Goal: Task Accomplishment & Management: Use online tool/utility

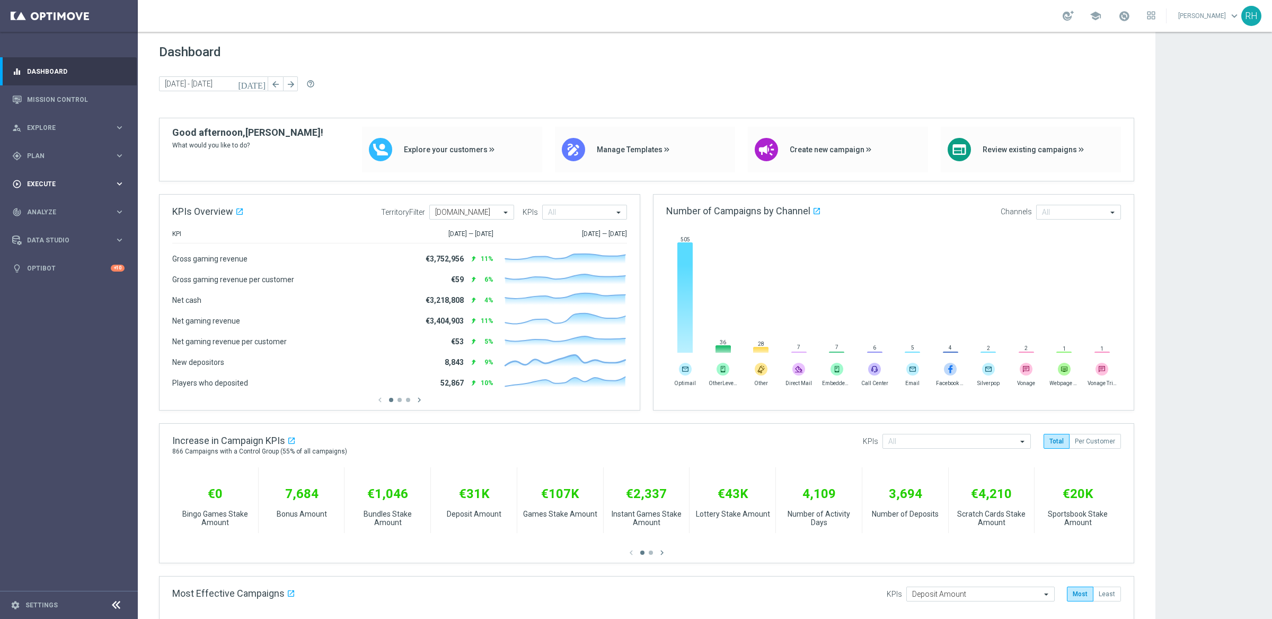
click at [63, 174] on div "play_circle_outline Execute keyboard_arrow_right" at bounding box center [68, 184] width 137 height 28
click at [70, 162] on div "gps_fixed Plan keyboard_arrow_right" at bounding box center [68, 156] width 137 height 28
click at [67, 210] on span "Templates" at bounding box center [66, 209] width 76 height 6
click at [53, 227] on link "Optimail" at bounding box center [71, 225] width 77 height 8
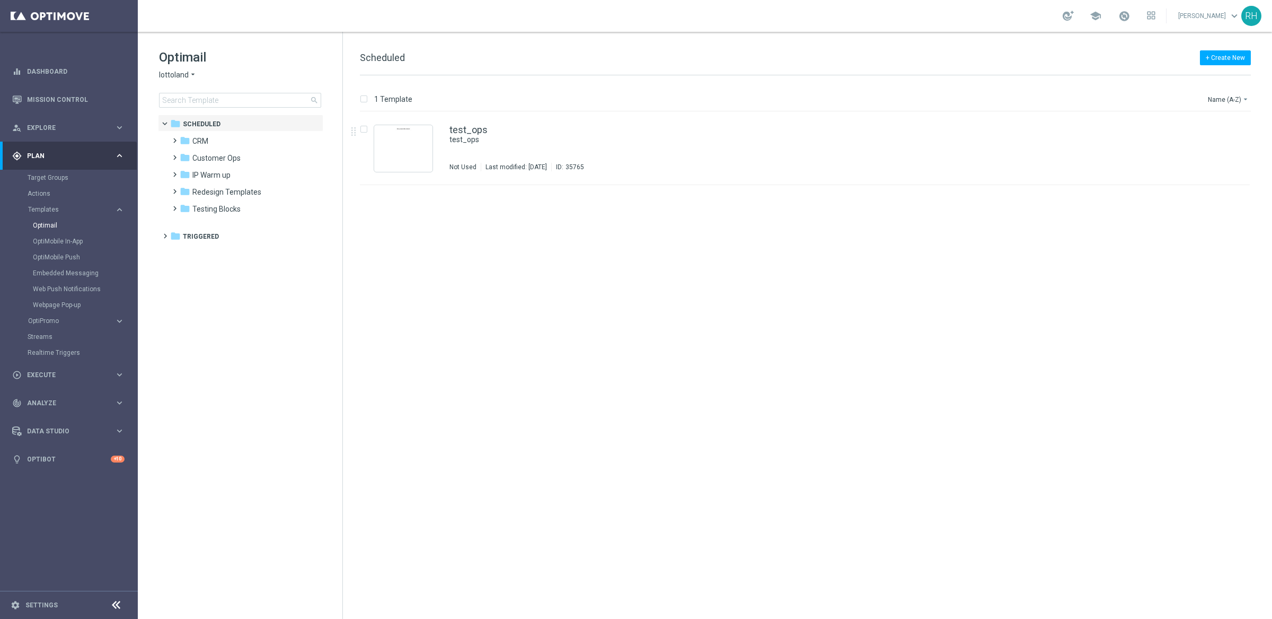
click at [185, 77] on span "lottoland" at bounding box center [174, 75] width 30 height 10
click at [396, 219] on div "insert_drive_file test_ops test_ops Not Used Last modified: [DATE] ID: 35765 fi…" at bounding box center [809, 365] width 921 height 507
click at [186, 189] on icon "folder" at bounding box center [185, 191] width 11 height 11
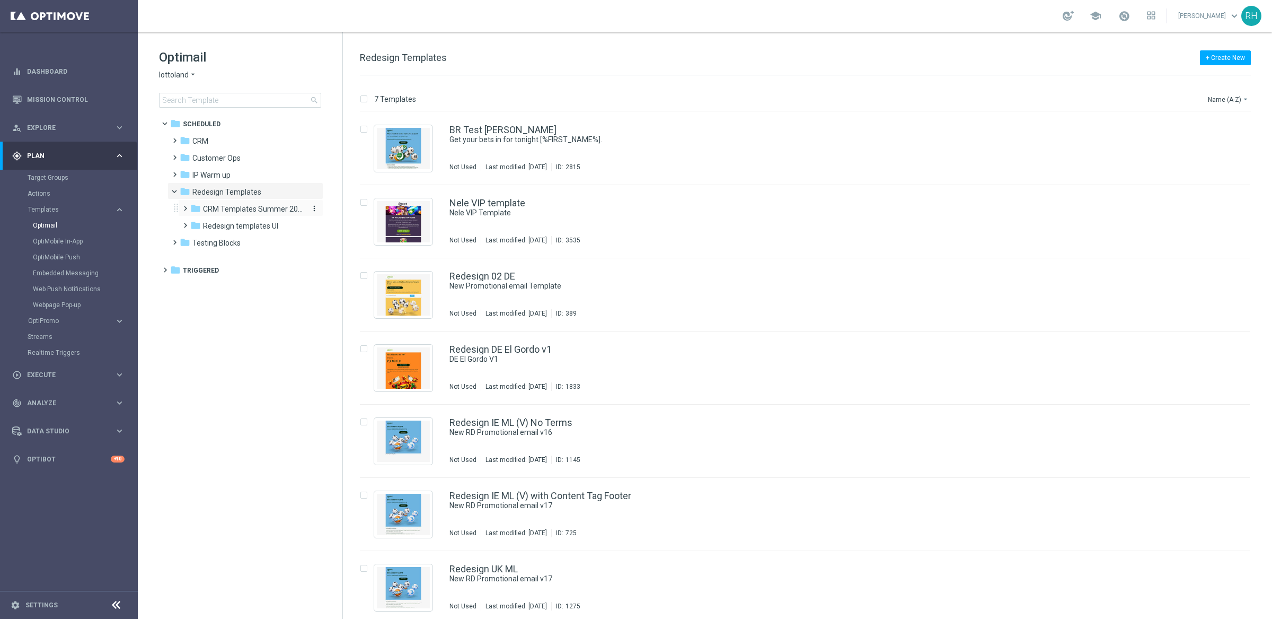
click at [226, 204] on span "CRM Templates Summer 2025" at bounding box center [253, 209] width 100 height 10
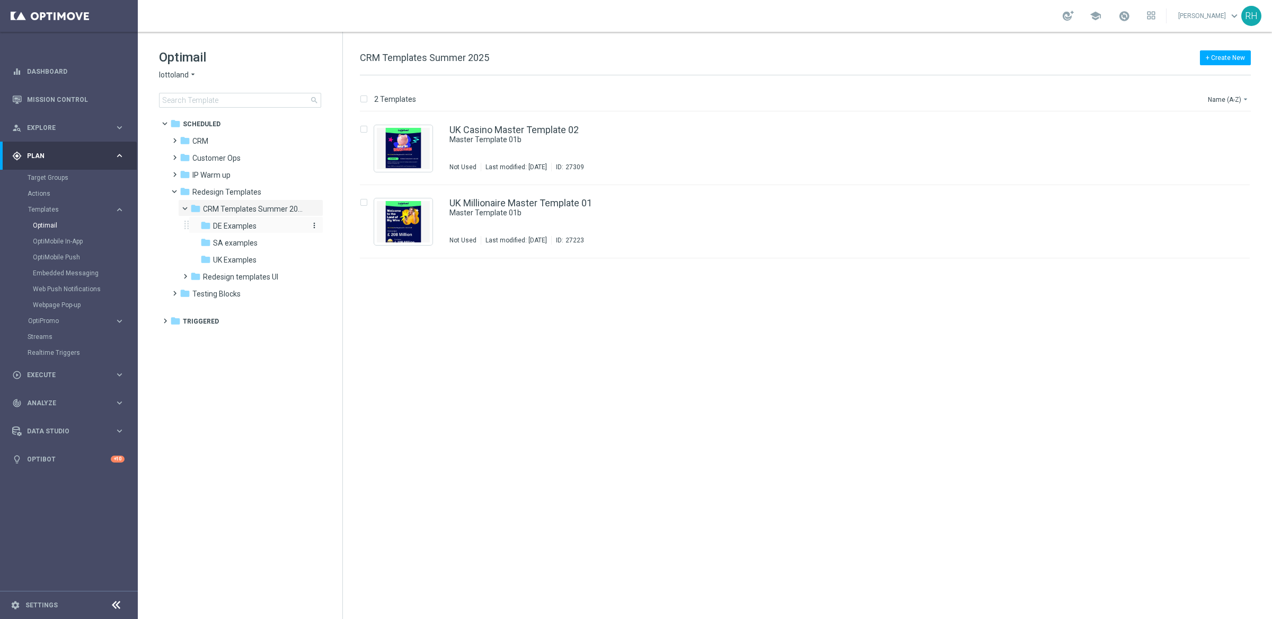
click at [231, 223] on span "DE Examples" at bounding box center [234, 226] width 43 height 10
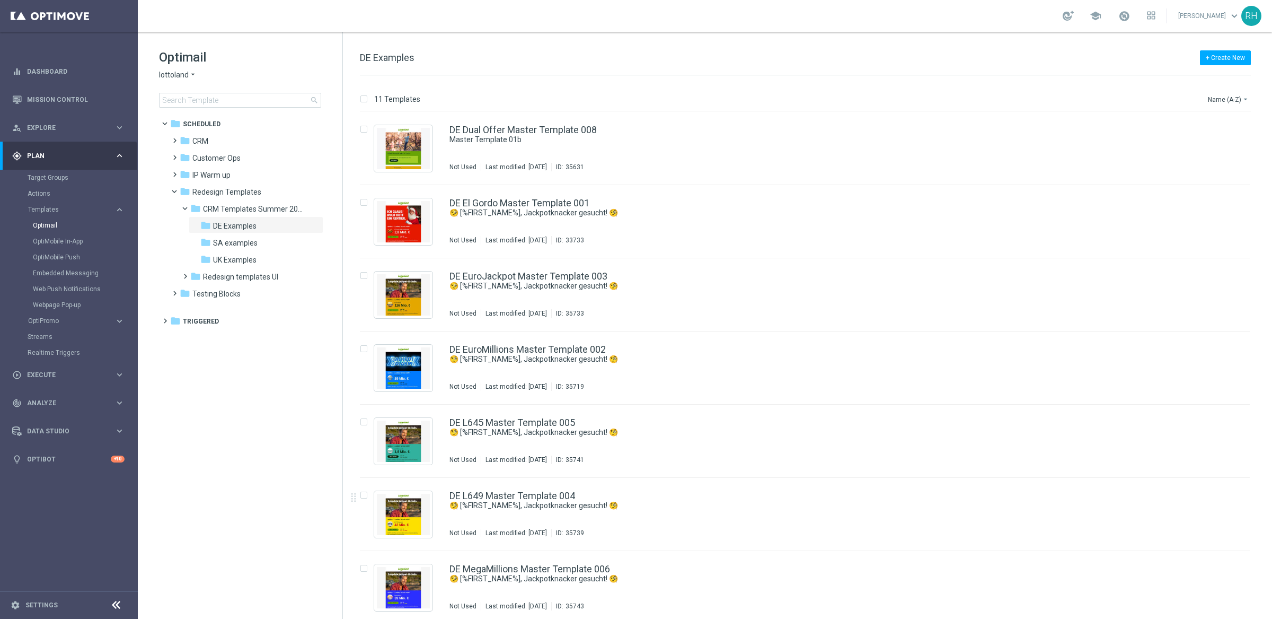
scroll to position [297, 0]
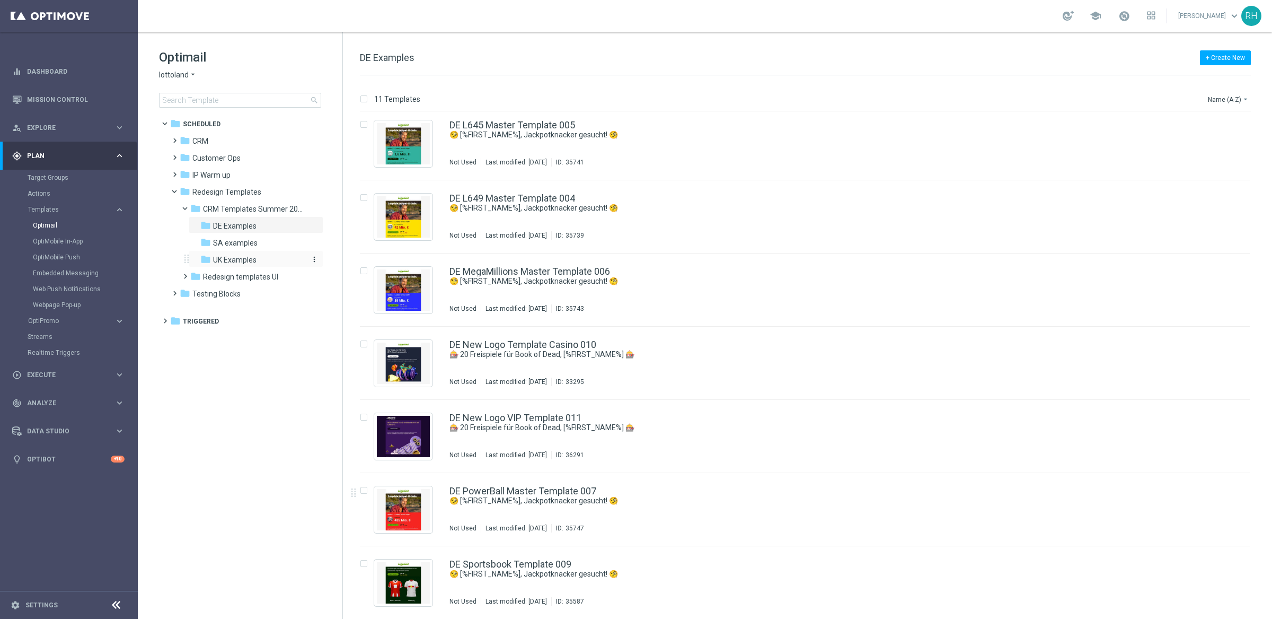
click at [243, 254] on div "folder UK Examples" at bounding box center [252, 260] width 104 height 12
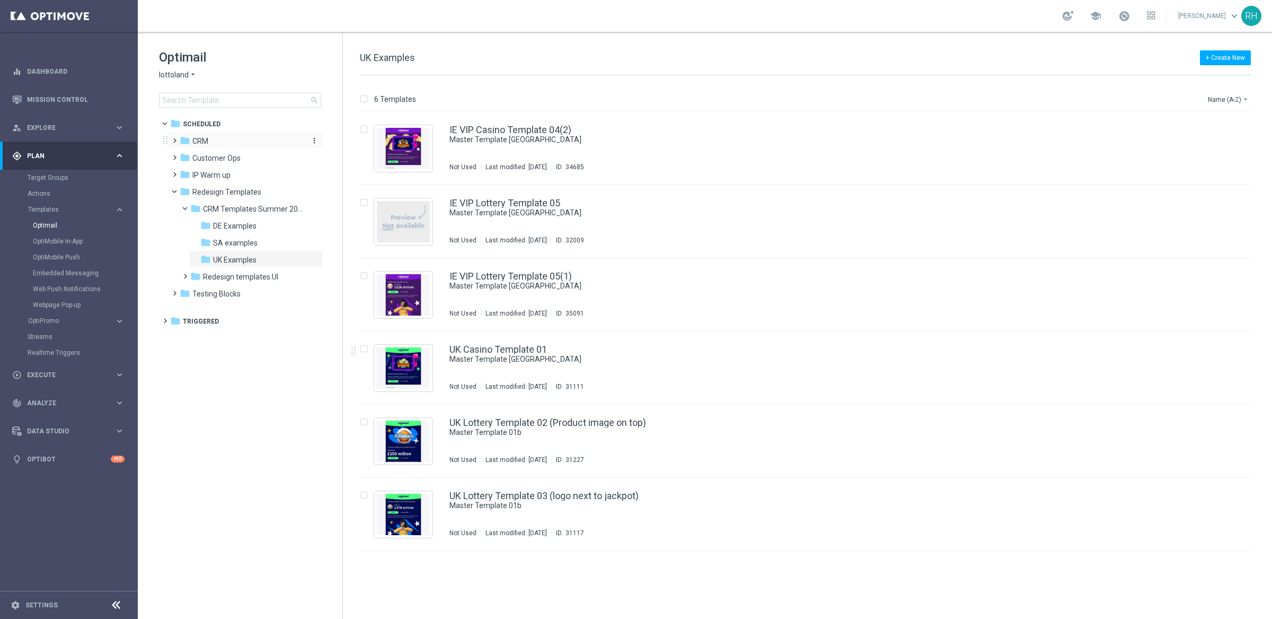
click at [193, 139] on span "CRM" at bounding box center [200, 141] width 16 height 10
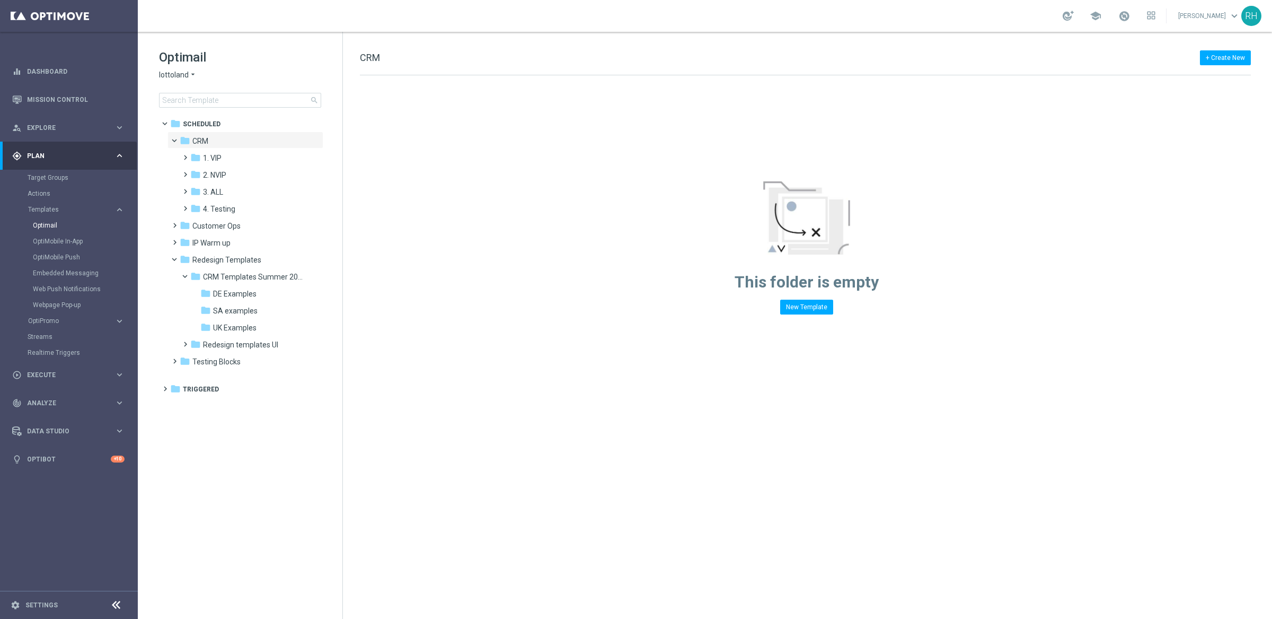
click at [193, 139] on span "CRM" at bounding box center [200, 141] width 16 height 10
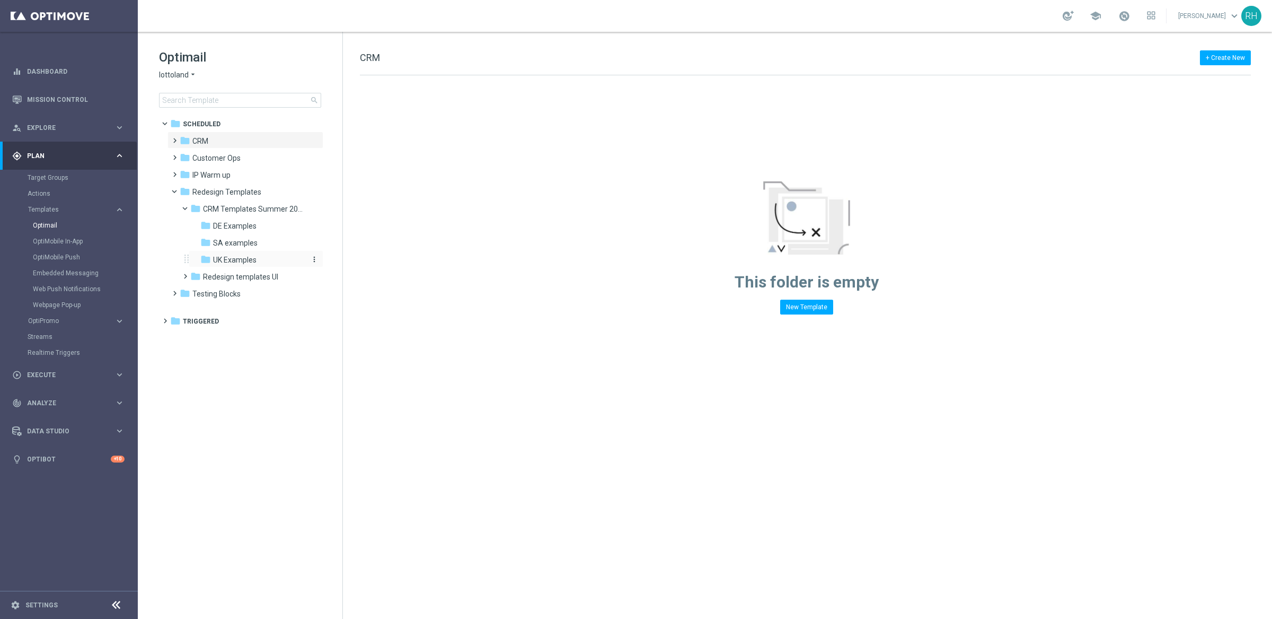
click at [234, 254] on div "folder UK Examples" at bounding box center [252, 260] width 104 height 12
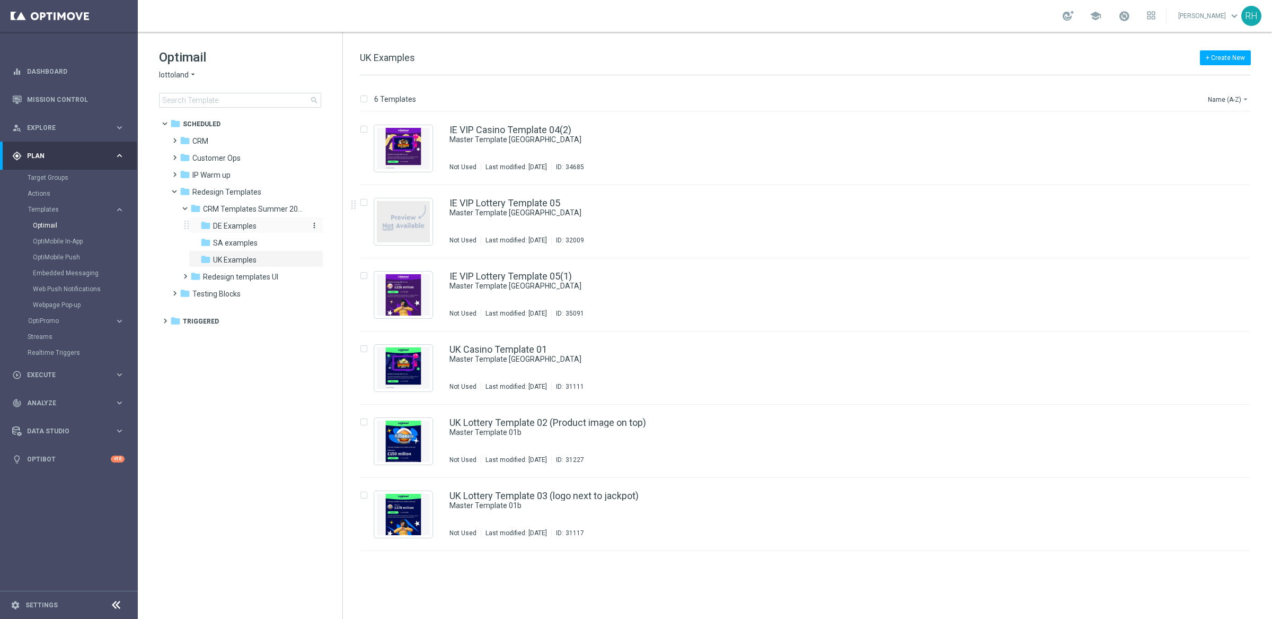
click at [278, 224] on div "folder DE Examples" at bounding box center [252, 226] width 104 height 12
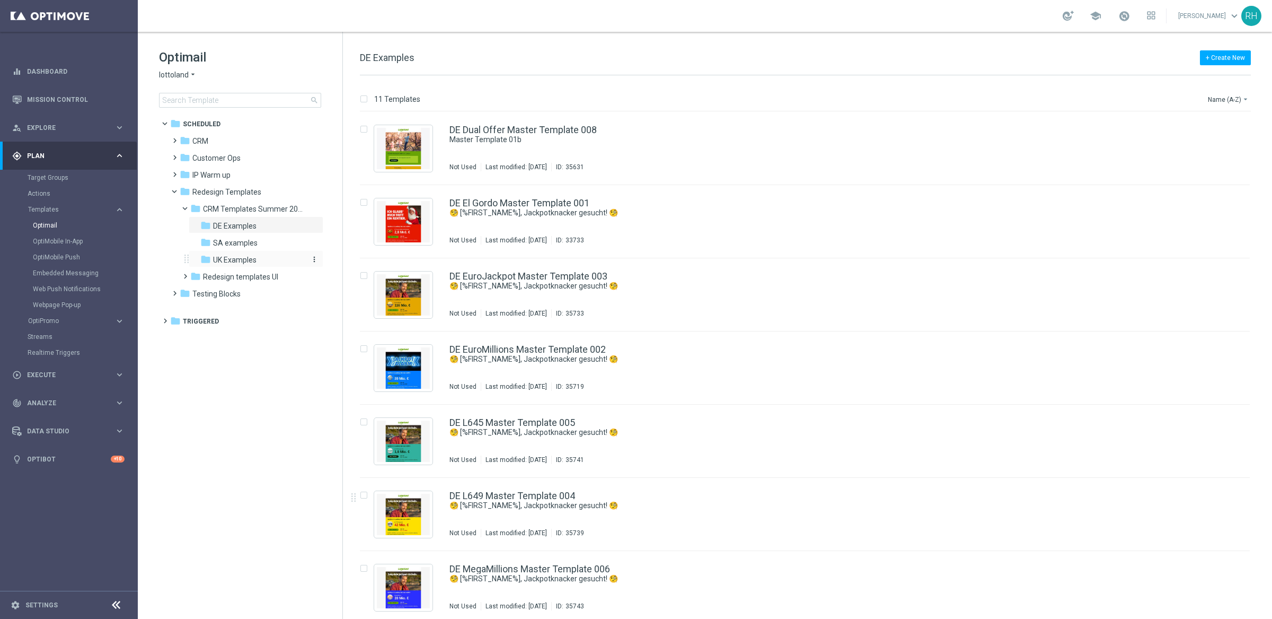
click at [237, 255] on span "UK Examples" at bounding box center [234, 260] width 43 height 10
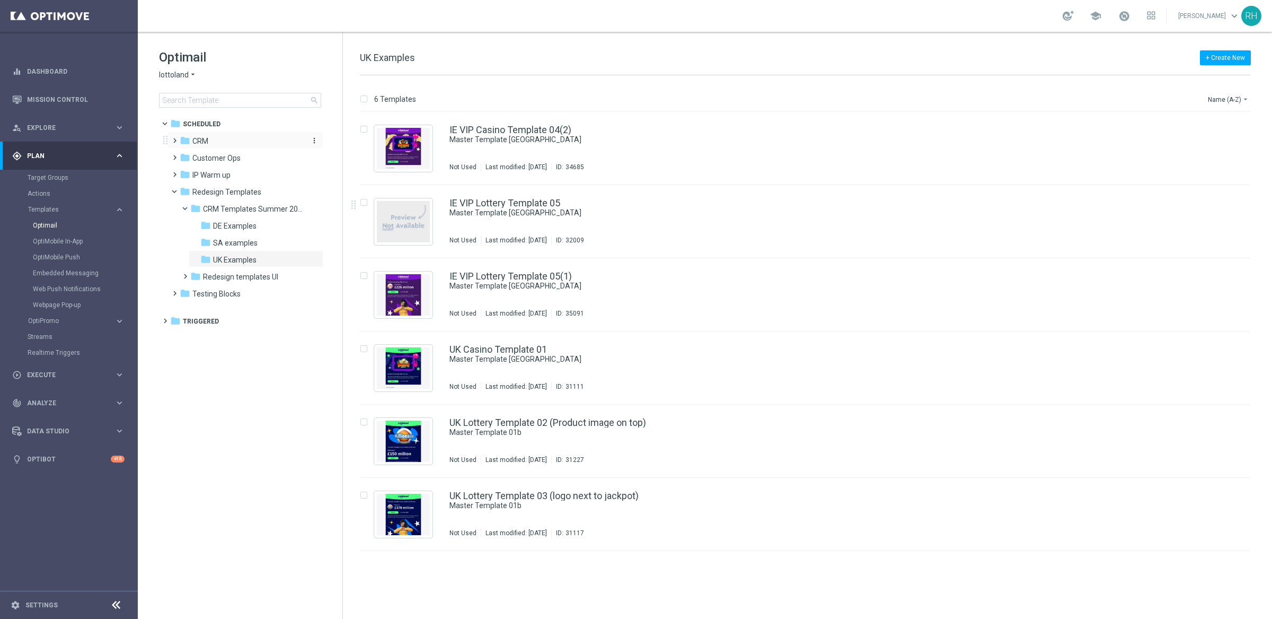
click at [180, 138] on icon "folder" at bounding box center [185, 140] width 11 height 11
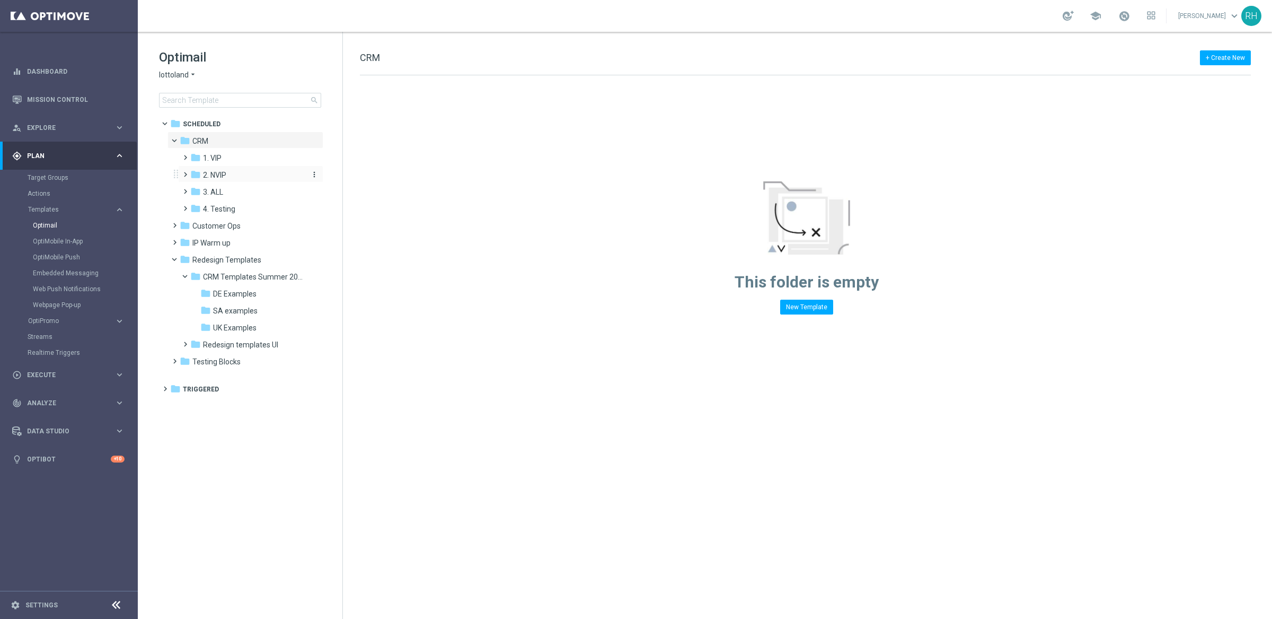
click at [191, 171] on icon "folder" at bounding box center [195, 174] width 11 height 11
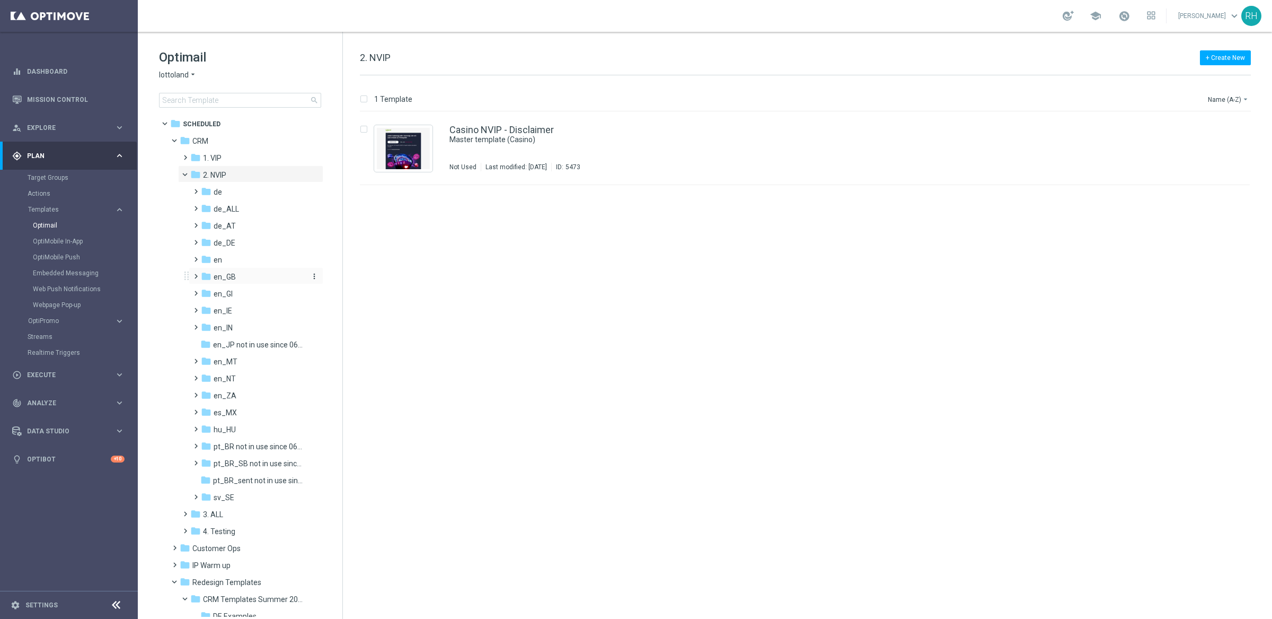
click at [213, 271] on div "folder en_GB" at bounding box center [253, 277] width 104 height 12
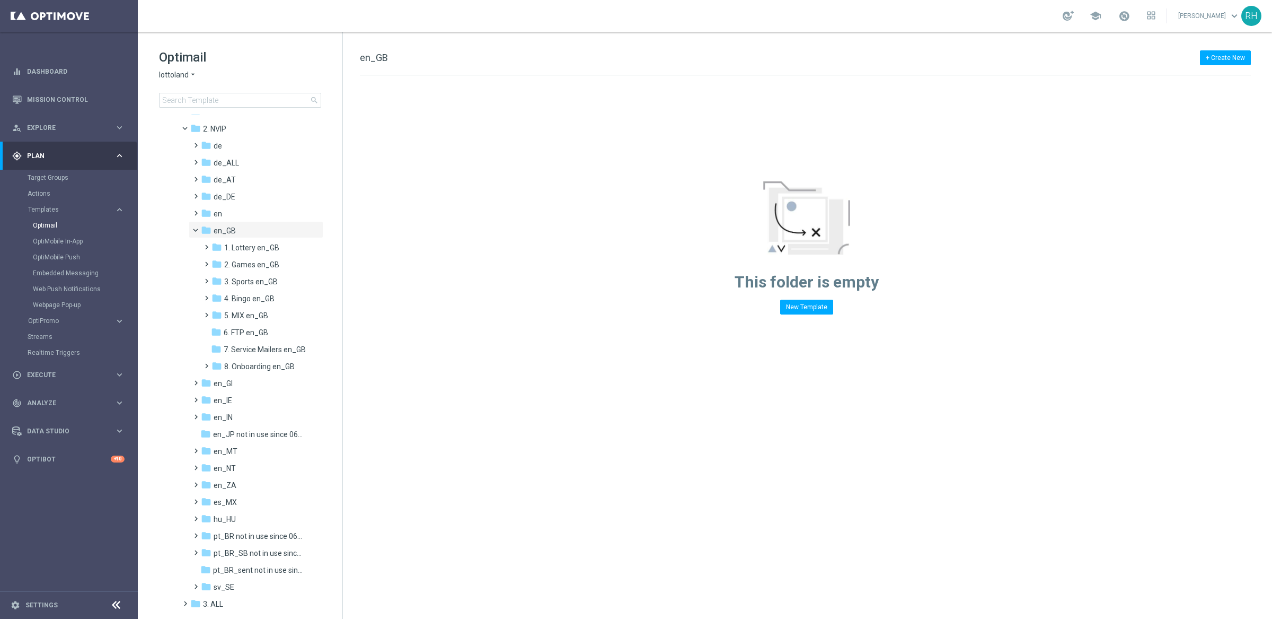
scroll to position [64, 0]
click at [216, 258] on icon "folder" at bounding box center [216, 263] width 11 height 11
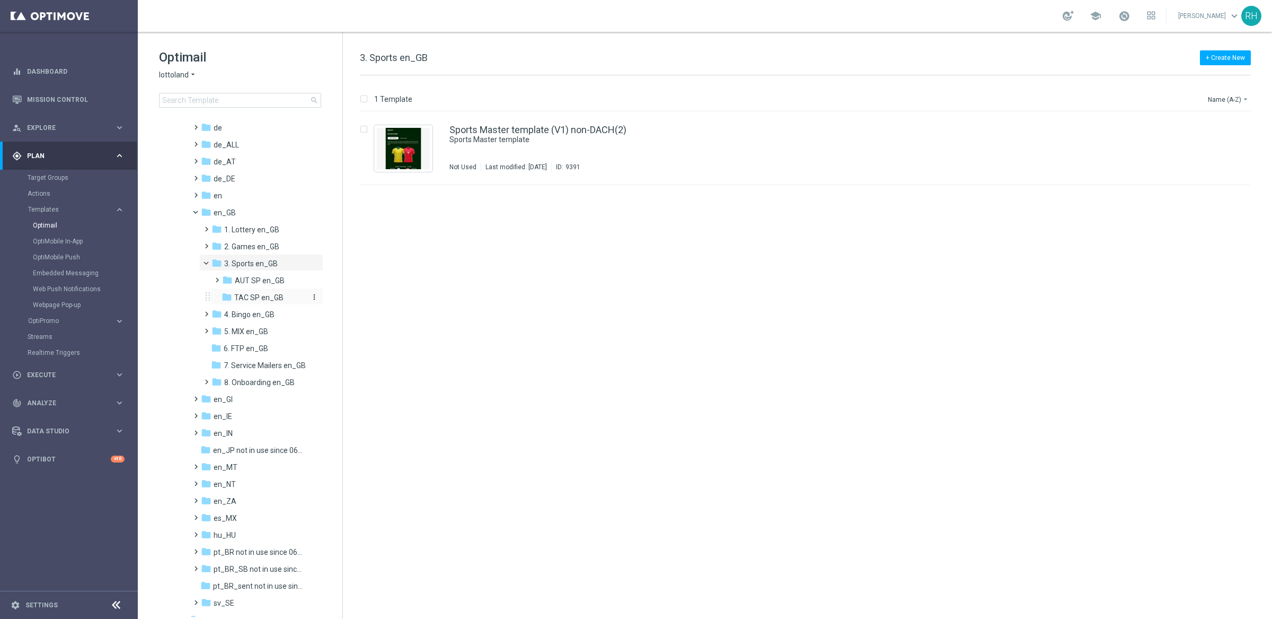
click at [249, 297] on span "TAC SP en_GB" at bounding box center [258, 298] width 49 height 10
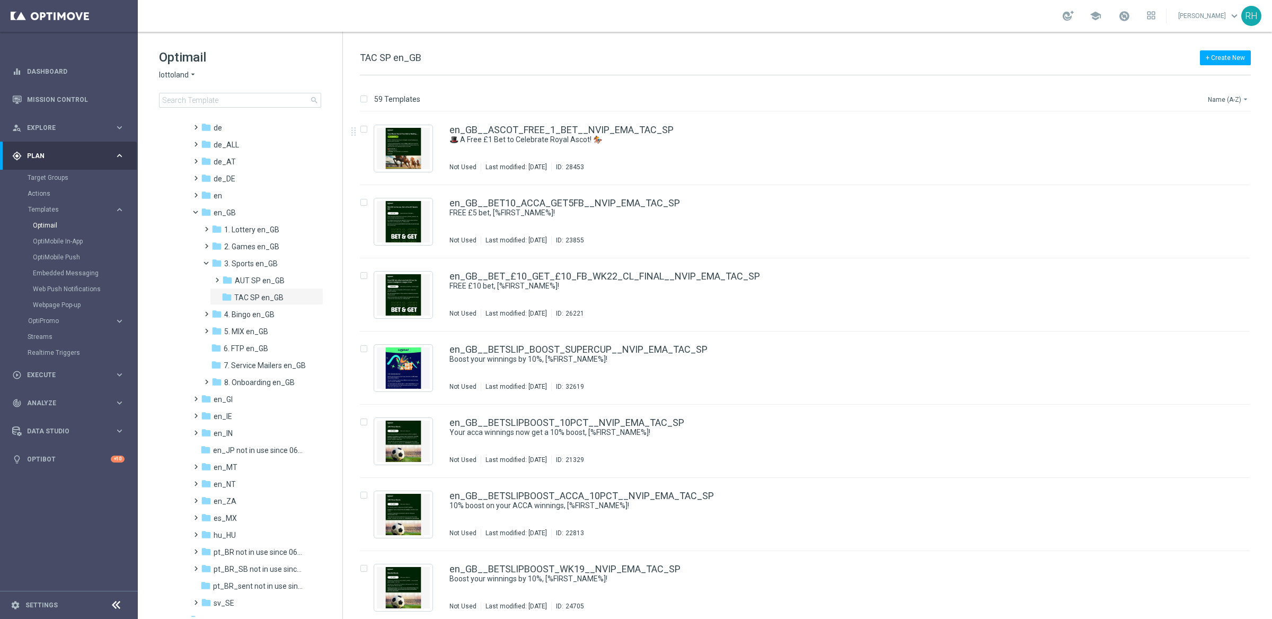
click at [1220, 94] on button "Name (A-Z) arrow_drop_down" at bounding box center [1229, 99] width 44 height 13
click at [1198, 143] on span "Date Modified (Newest)" at bounding box center [1210, 146] width 71 height 7
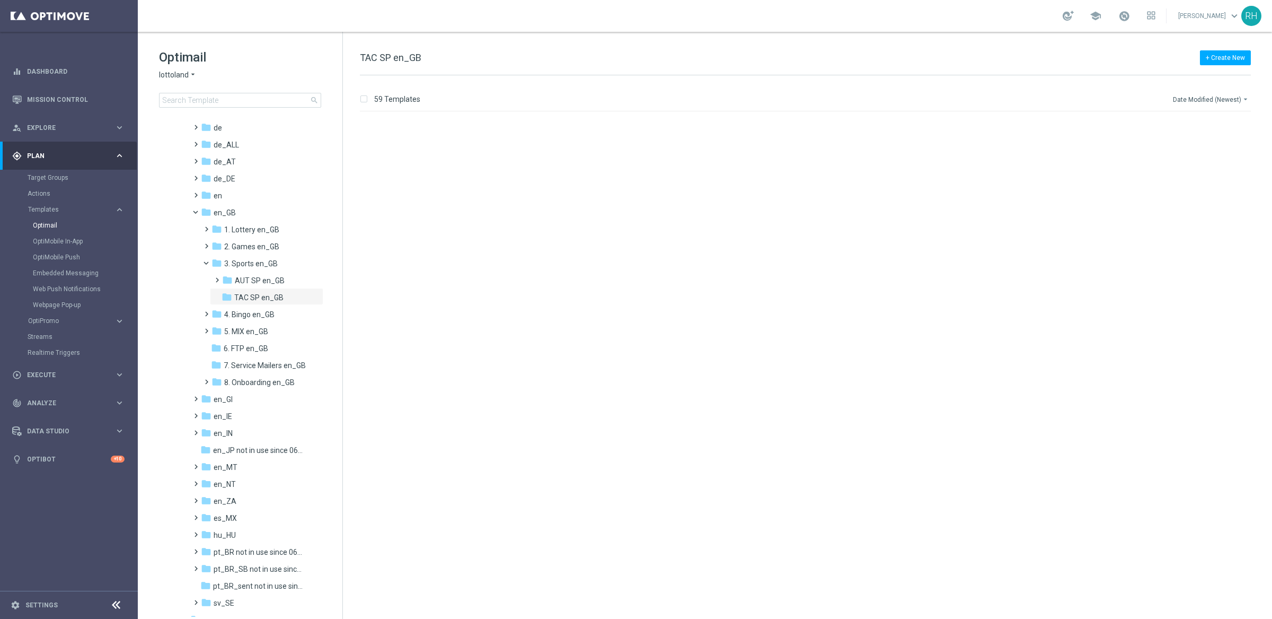
scroll to position [1, 0]
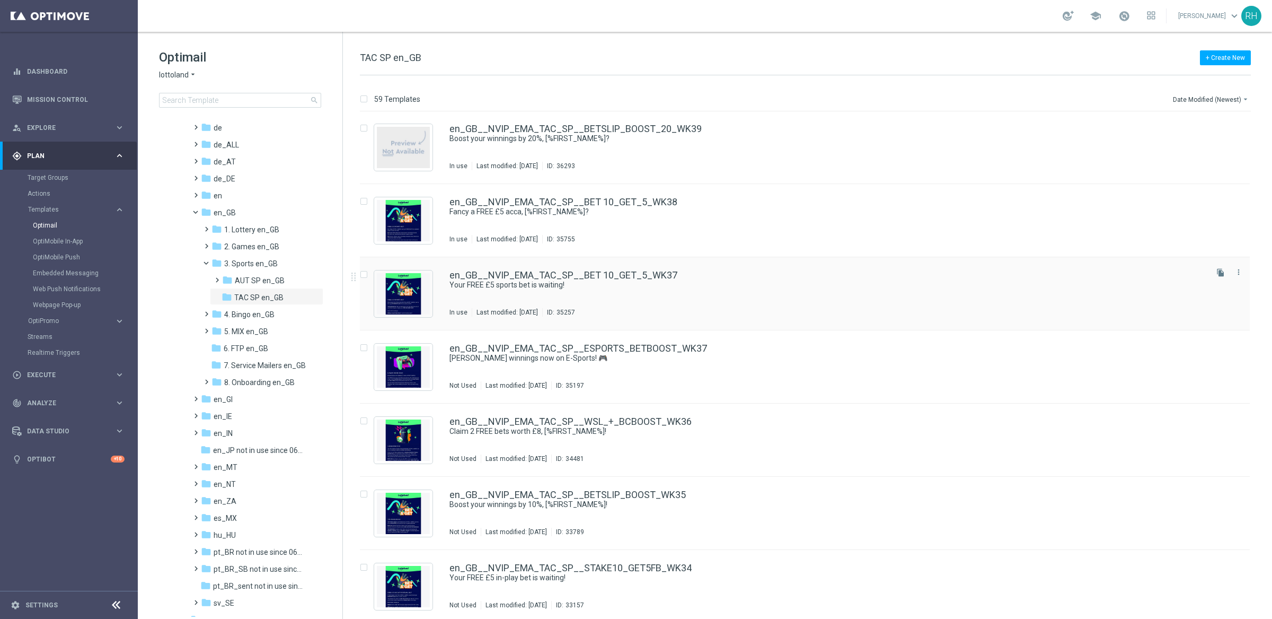
click at [879, 293] on div "en_GB__NVIP_EMA_TAC_SP__BET 10_GET_5_WK37 Your FREE £5 sports bet is waiting! I…" at bounding box center [827, 293] width 756 height 46
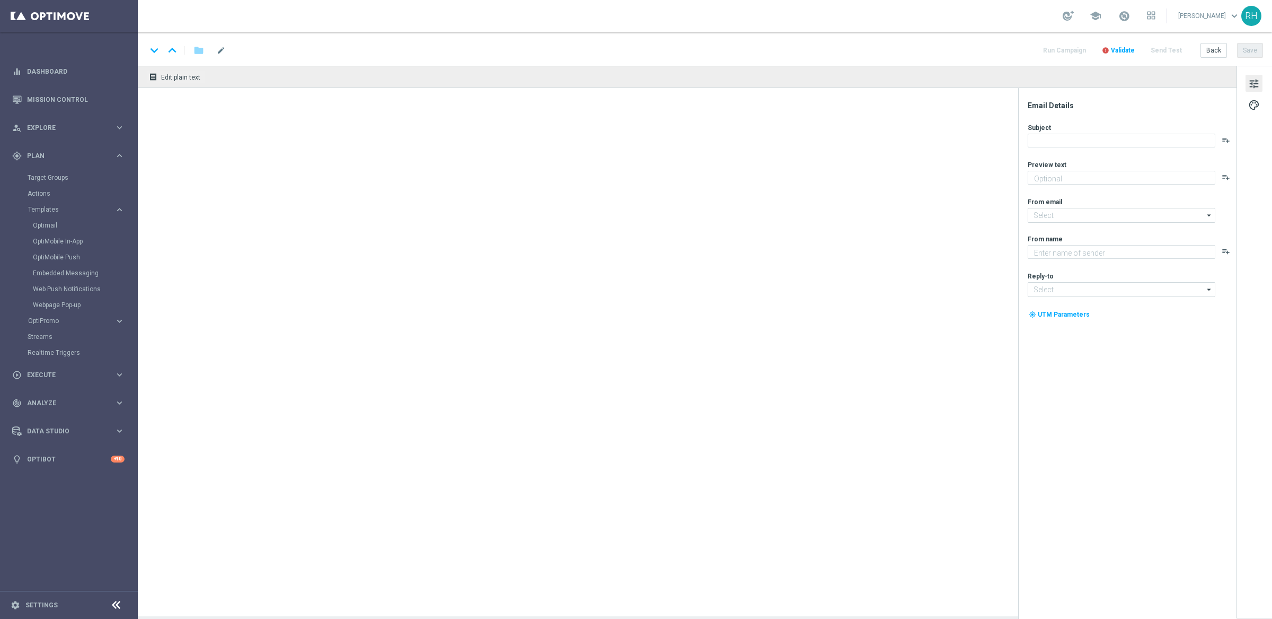
type textarea "Stake just £10 on any Premier League acca to claim your FREEBIE."
type textarea "Lottoland"
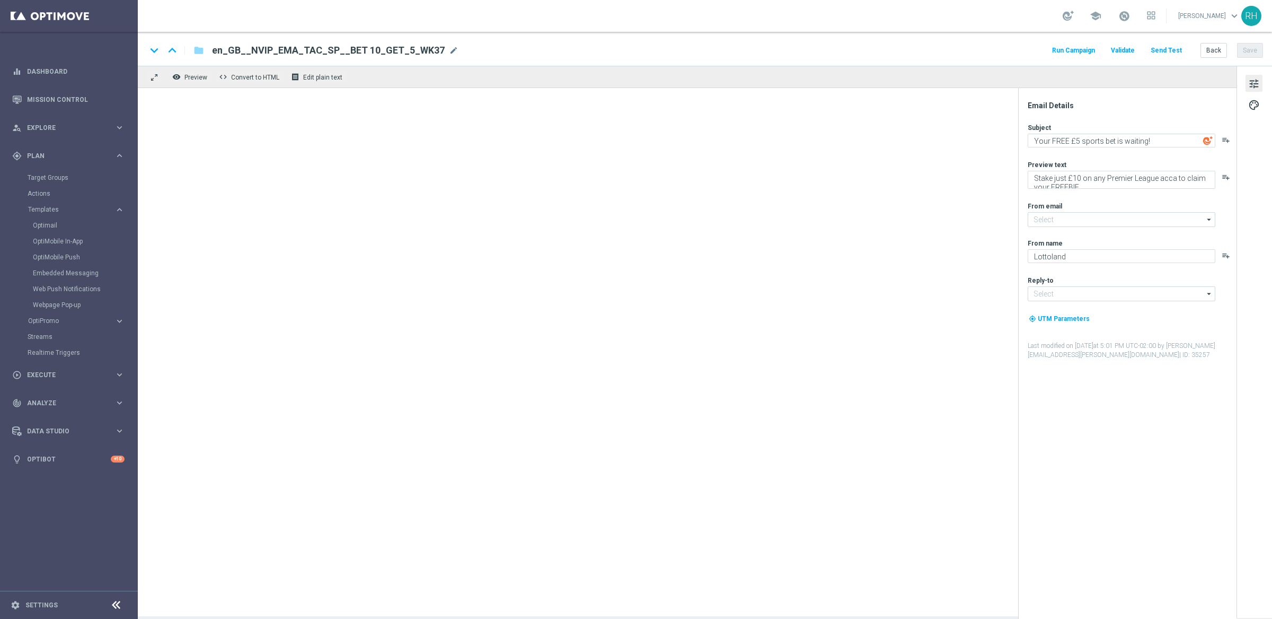
type input "[EMAIL_ADDRESS][DOMAIN_NAME]"
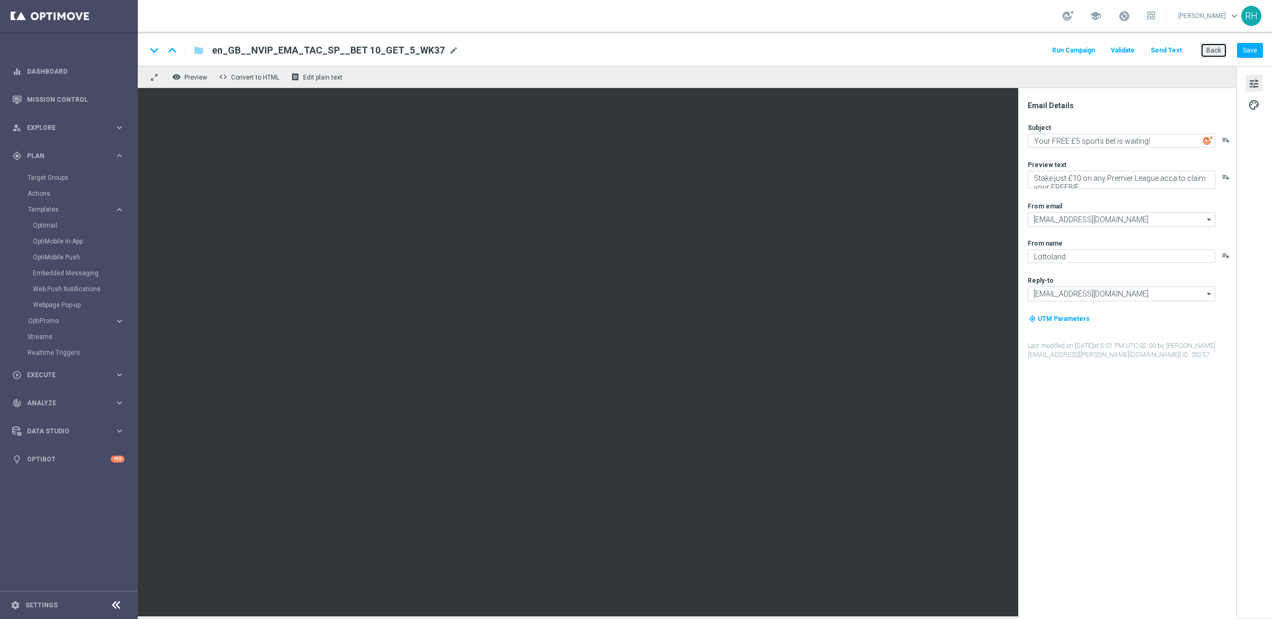
click at [1208, 52] on button "Back" at bounding box center [1214, 50] width 27 height 15
